Goal: Task Accomplishment & Management: Use online tool/utility

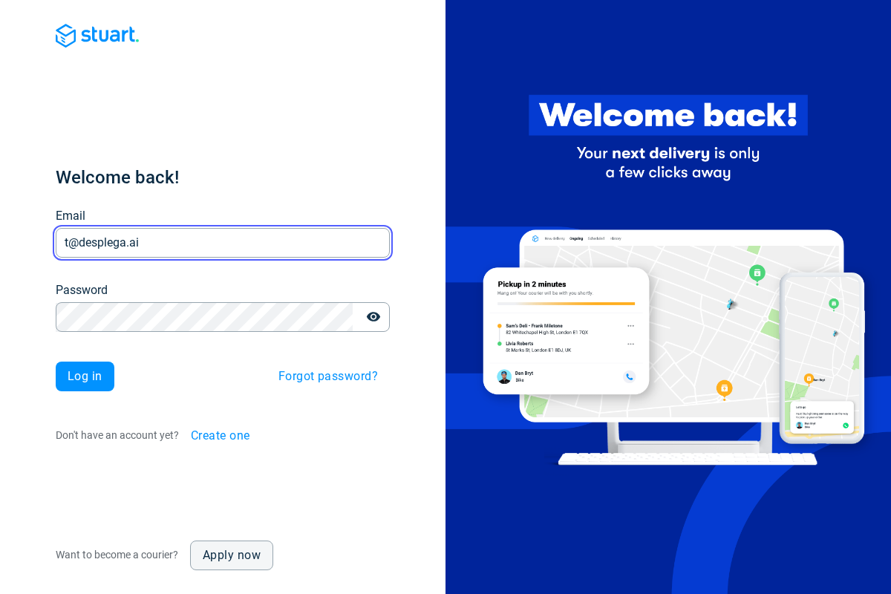
type input "t@desplega.ai"
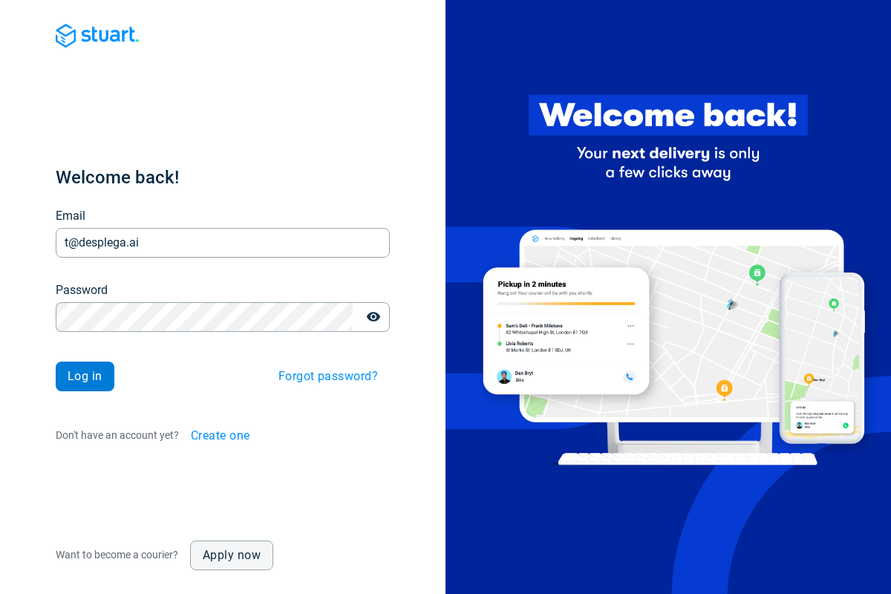
click at [85, 376] on span "Log in" at bounding box center [85, 376] width 35 height 12
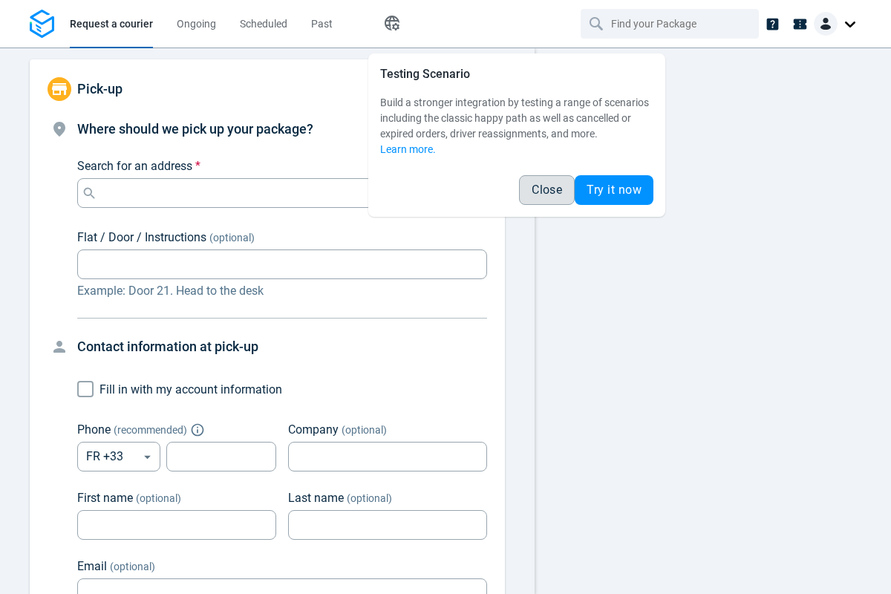
click at [546, 190] on span "Close" at bounding box center [547, 190] width 30 height 12
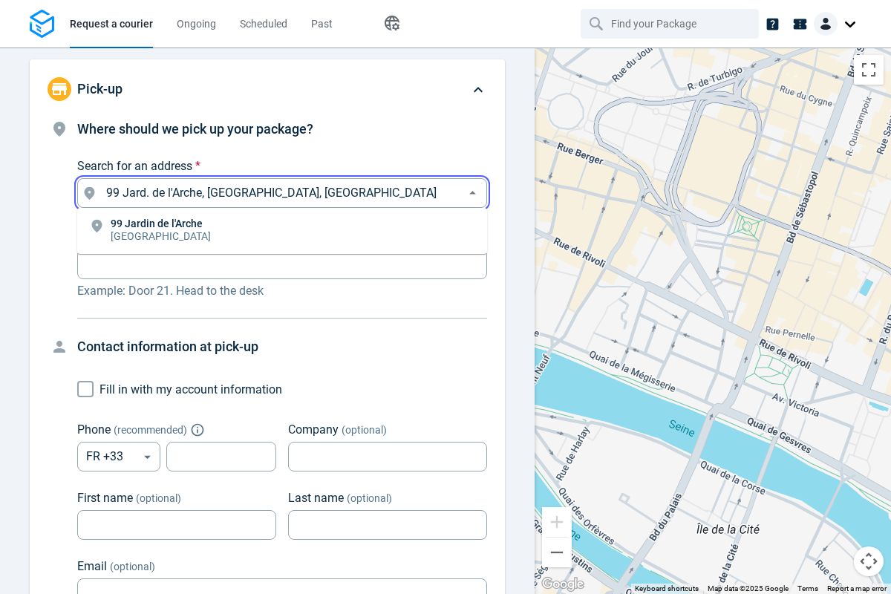
click at [282, 231] on li "[STREET_ADDRESS]" at bounding box center [282, 231] width 410 height 34
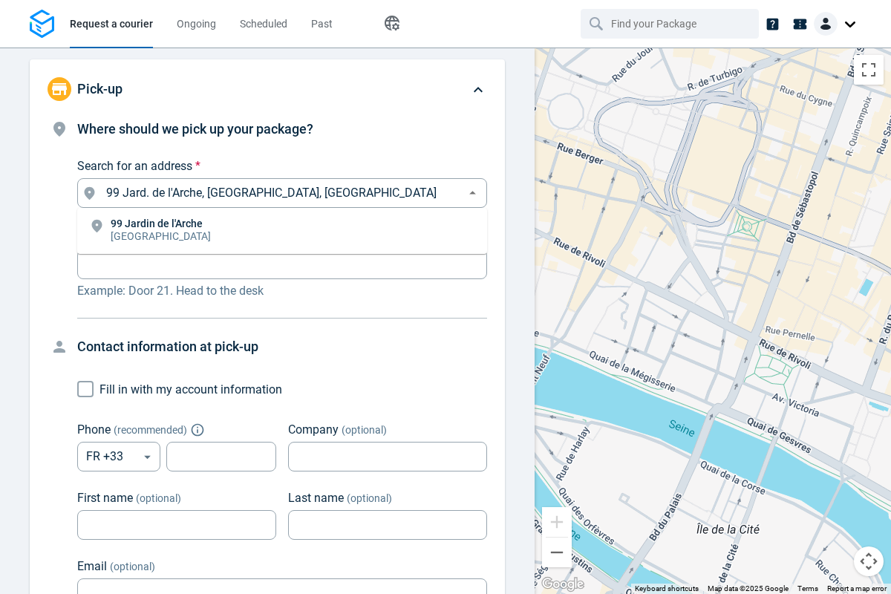
type input "99 Jard. de l'Arche, [GEOGRAPHIC_DATA], [GEOGRAPHIC_DATA]"
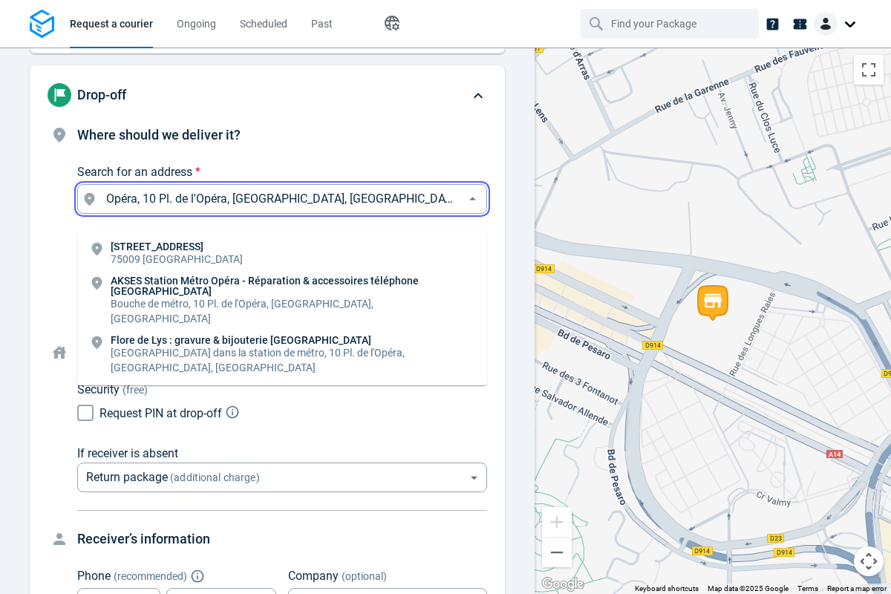
click at [282, 237] on li "[STREET_ADDRESS]" at bounding box center [282, 254] width 410 height 34
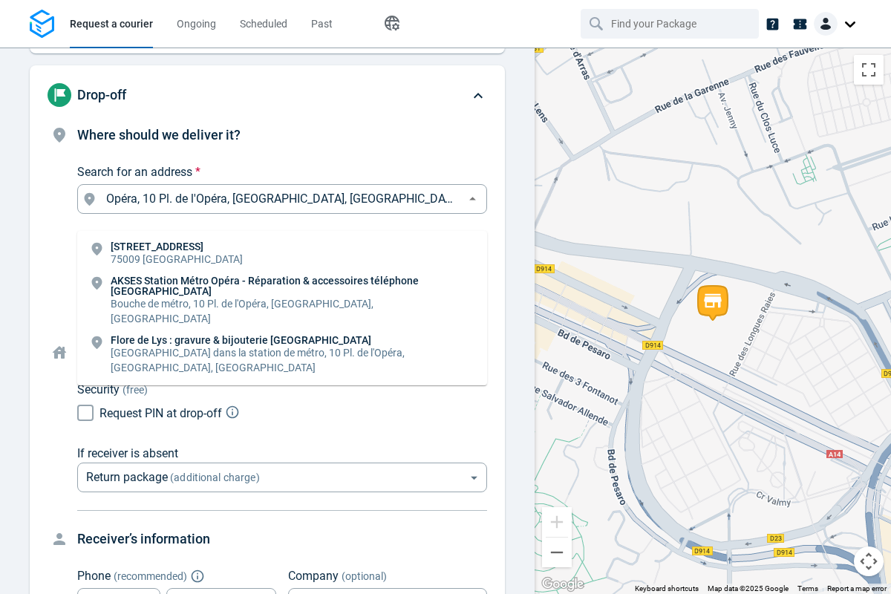
type input "10 Pl. de l'Opéra, [GEOGRAPHIC_DATA], [GEOGRAPHIC_DATA]"
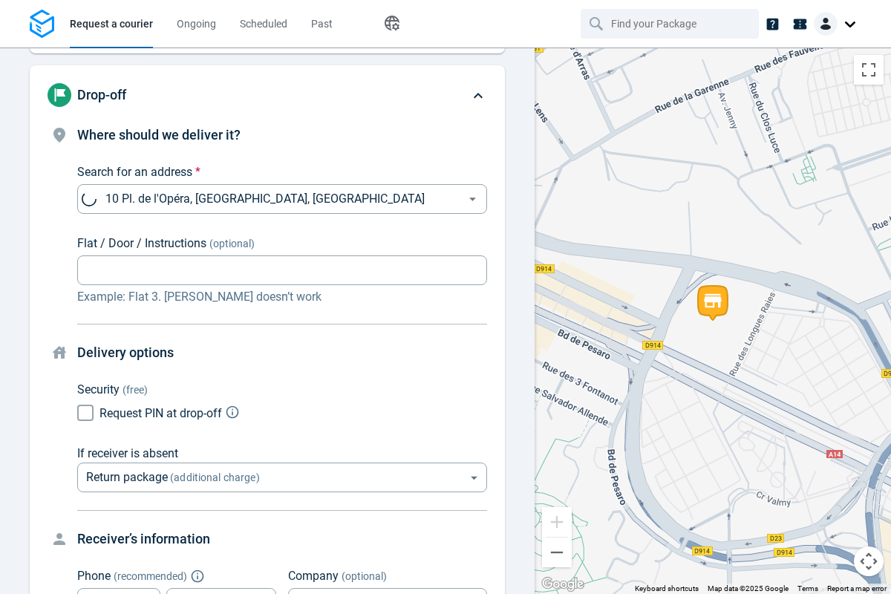
click at [282, 321] on body "Request a courier Ongoing Scheduled Past Happy Path Pick-up 99 Jard. de l'Arche…" at bounding box center [445, 297] width 891 height 594
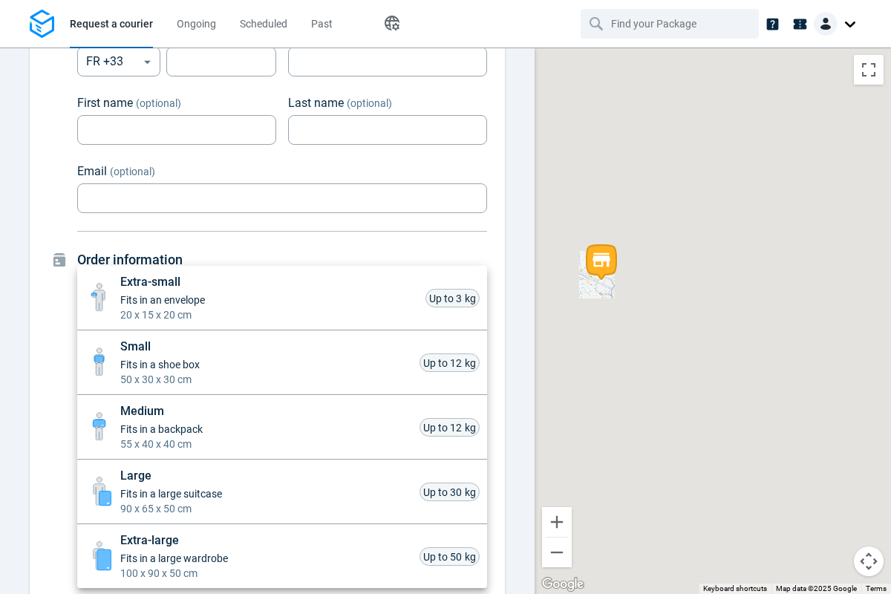
click at [282, 362] on li "Small Fits in a shoe box 50 x 30 x 30 cm Up to 12 kg" at bounding box center [282, 362] width 410 height 65
type input "small"
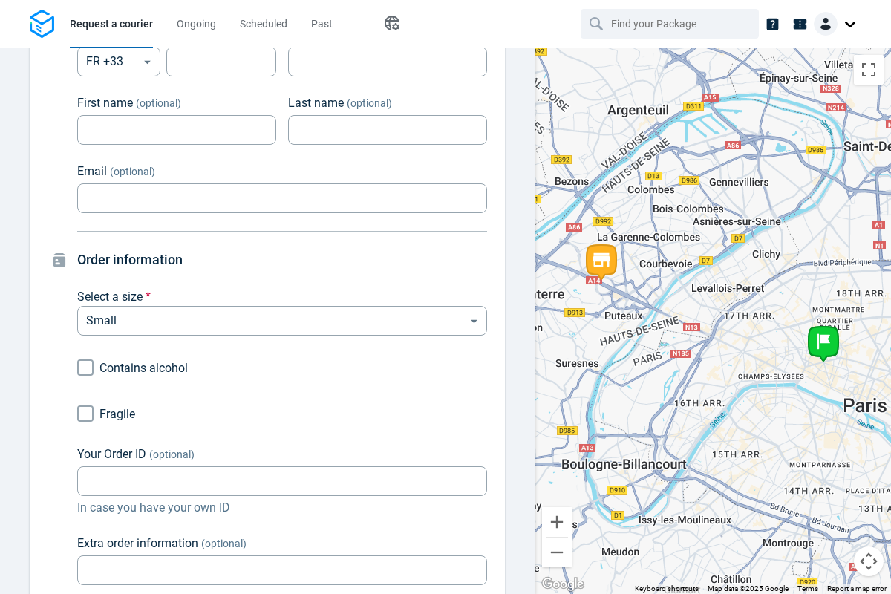
click at [85, 414] on div "Extra-small Fits in an envelope 20 x 15 x 20 cm Up to 3 kg Small Fits in a shoe…" at bounding box center [445, 300] width 891 height 588
click at [85, 414] on input "Fragile" at bounding box center [85, 413] width 28 height 28
checkbox input "true"
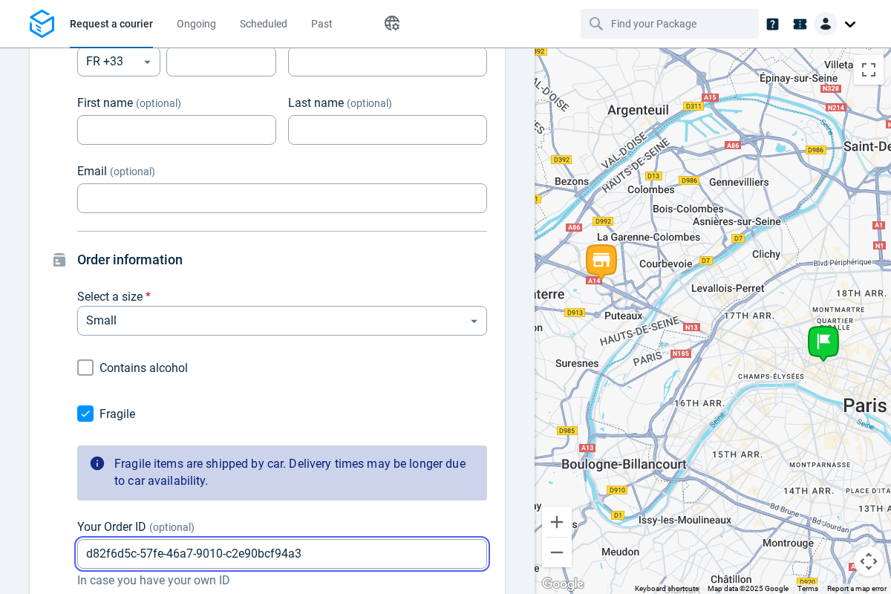
type input "d82f6d5c-57fe-46a7-9010-c2e90bcf94a3"
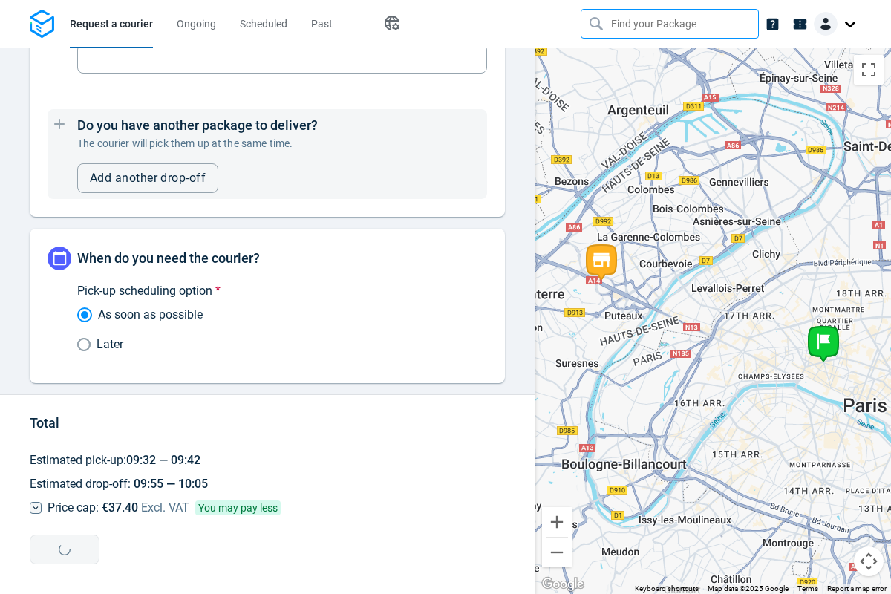
type input "d82f6d5c-57fe-46a7-9010-c2e90bcf94a3"
